Goal: Download file/media

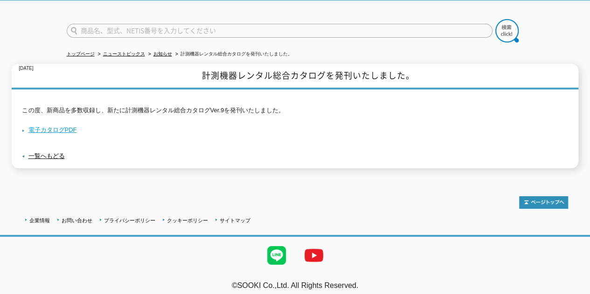
click at [47, 126] on link "電子カタログPDF" at bounding box center [49, 129] width 55 height 7
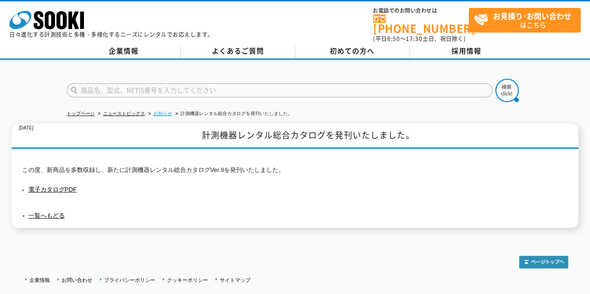
click at [163, 111] on link "お知らせ" at bounding box center [162, 113] width 19 height 5
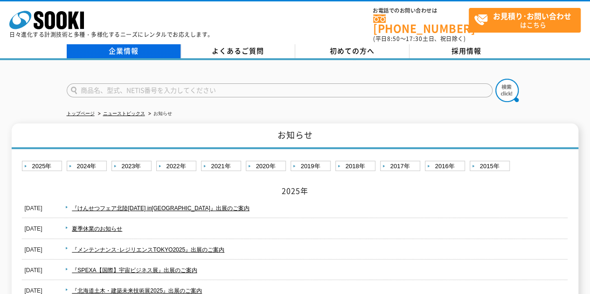
click at [127, 45] on link "企業情報" at bounding box center [124, 51] width 114 height 14
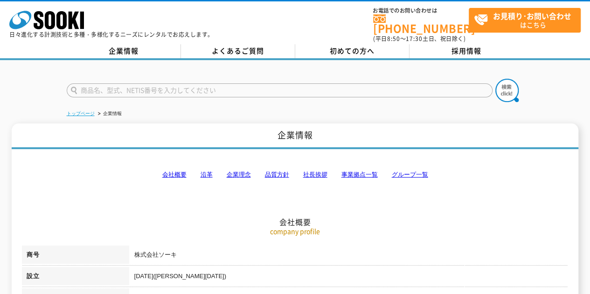
click at [87, 111] on link "トップページ" at bounding box center [81, 113] width 28 height 5
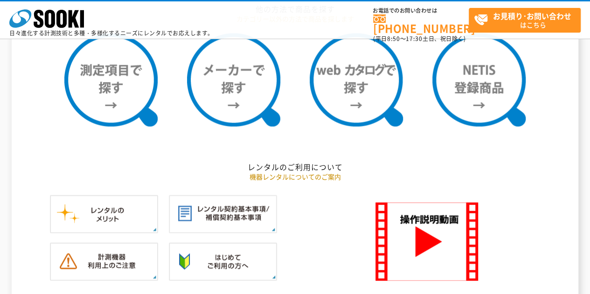
scroll to position [612, 0]
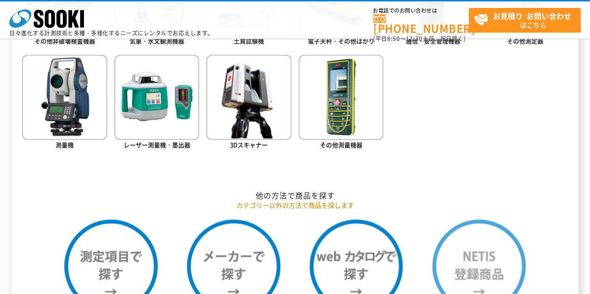
click at [488, 245] on img at bounding box center [478, 266] width 93 height 93
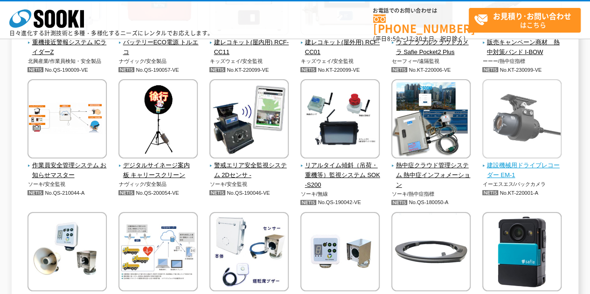
scroll to position [1956, 0]
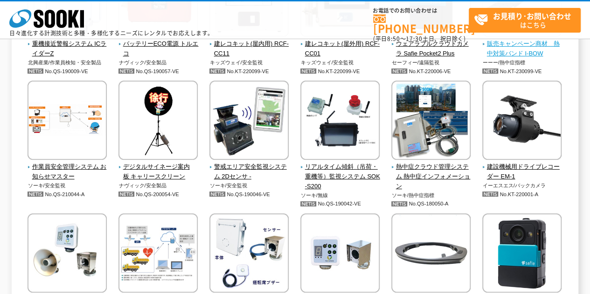
click at [516, 49] on span "販売キャンペーン商材　熱中対策バンド I-BOW" at bounding box center [522, 49] width 80 height 20
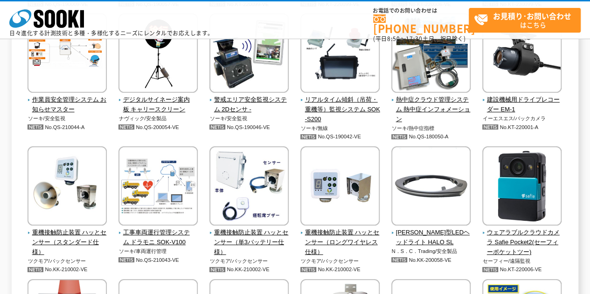
scroll to position [2003, 0]
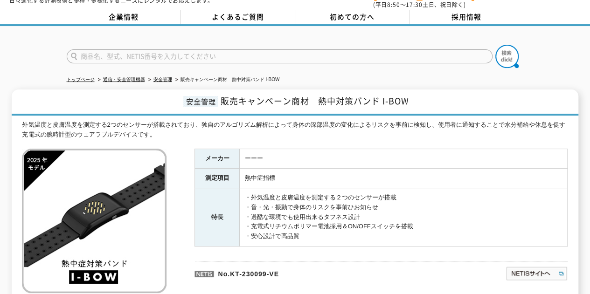
scroll to position [47, 0]
